Goal: Transaction & Acquisition: Purchase product/service

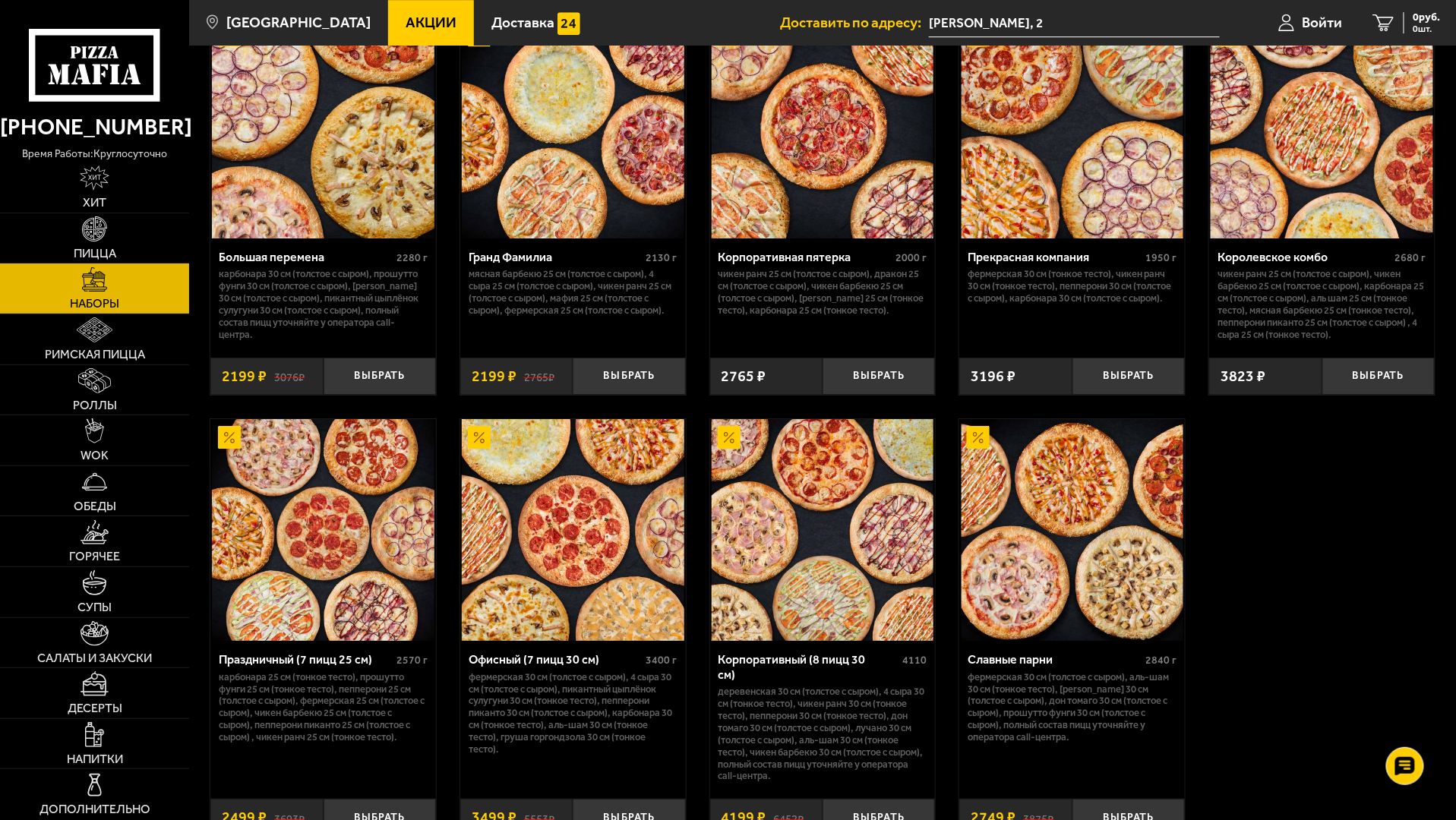
scroll to position [2050, 0]
click at [95, 432] on img at bounding box center [95, 431] width 20 height 25
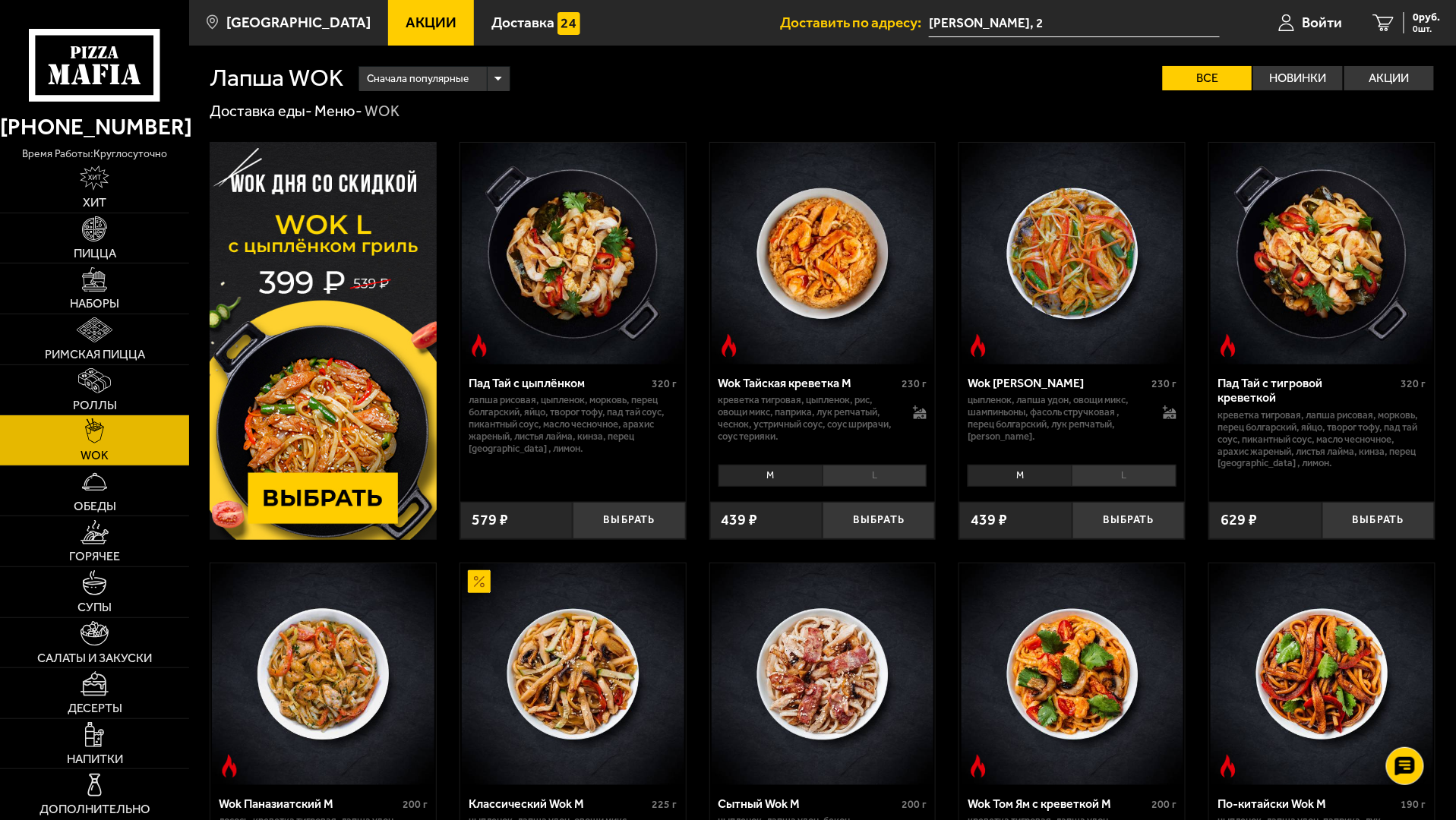
scroll to position [227, 0]
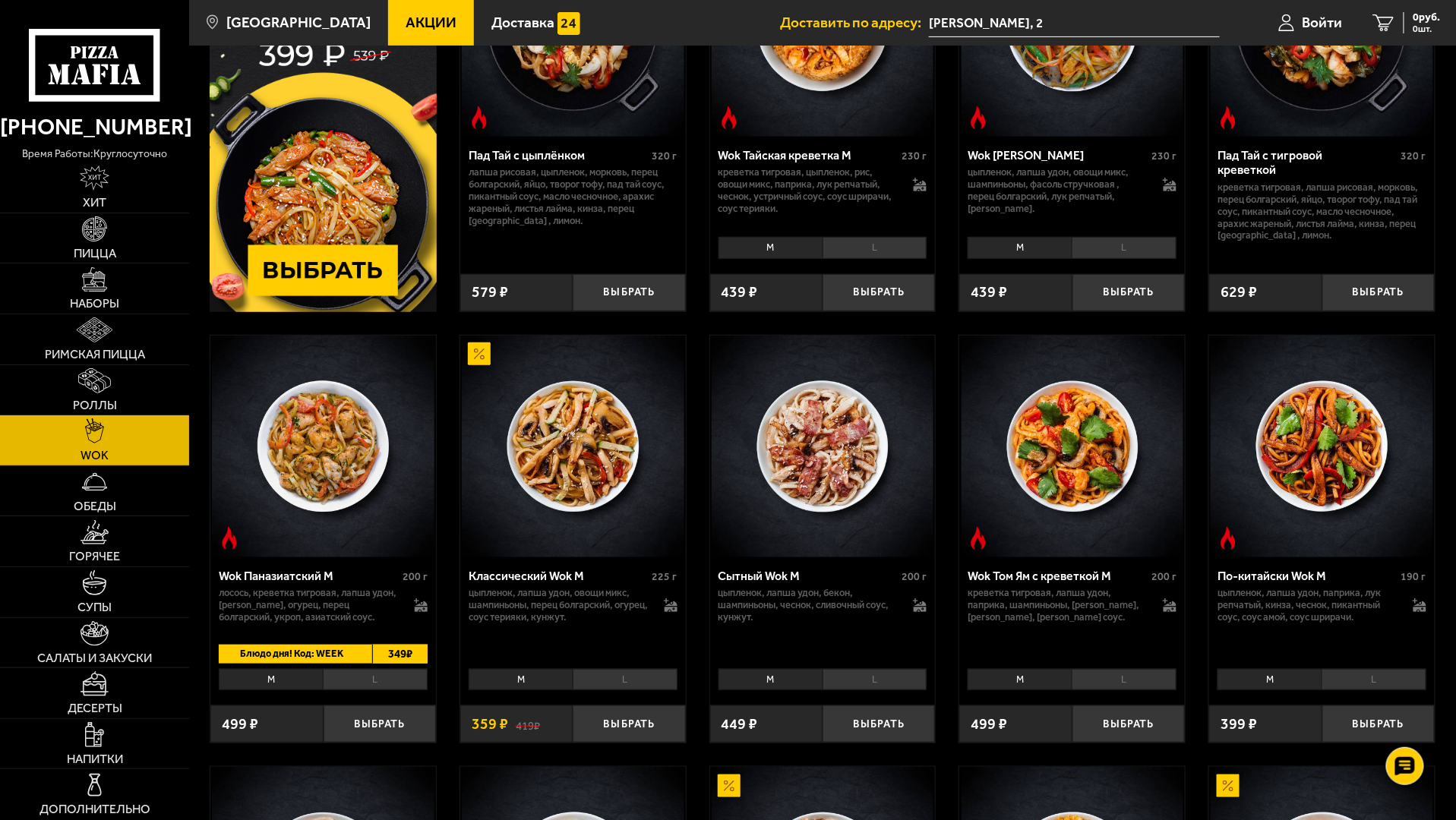
click at [359, 517] on img at bounding box center [323, 447] width 223 height 223
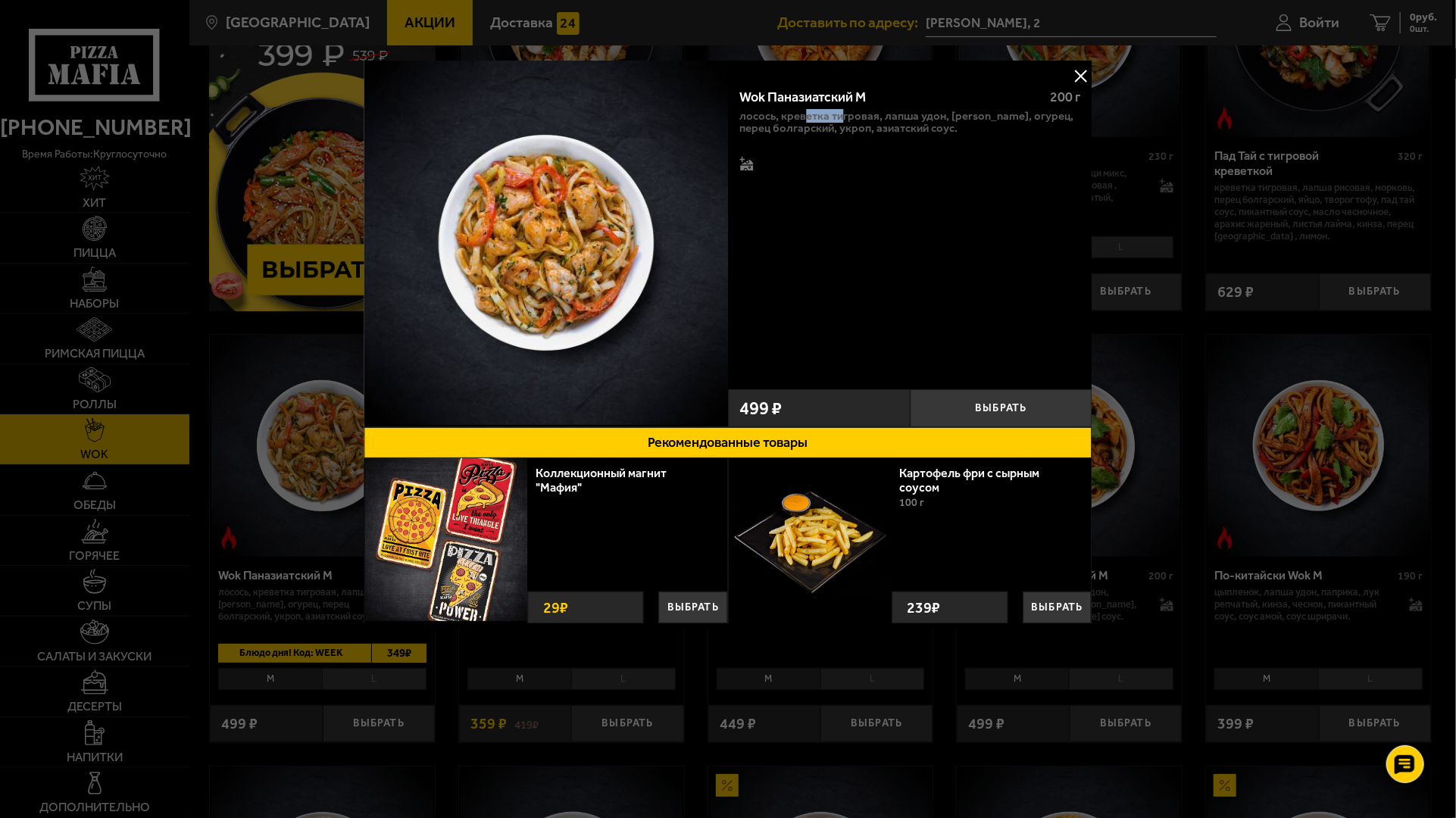
drag, startPoint x: 804, startPoint y: 120, endPoint x: 843, endPoint y: 120, distance: 39.0
click at [843, 120] on p "лосось, креветка тигровая, лапша удон, [PERSON_NAME], огурец, перец болгарский,…" at bounding box center [910, 121] width 341 height 25
click at [912, 129] on p "лосось, креветка тигровая, лапша удон, [PERSON_NAME], огурец, перец болгарский,…" at bounding box center [910, 121] width 341 height 25
drag, startPoint x: 1085, startPoint y: 63, endPoint x: 1088, endPoint y: 75, distance: 12.4
click at [1088, 68] on button at bounding box center [1081, 75] width 23 height 23
